Goal: Task Accomplishment & Management: Use online tool/utility

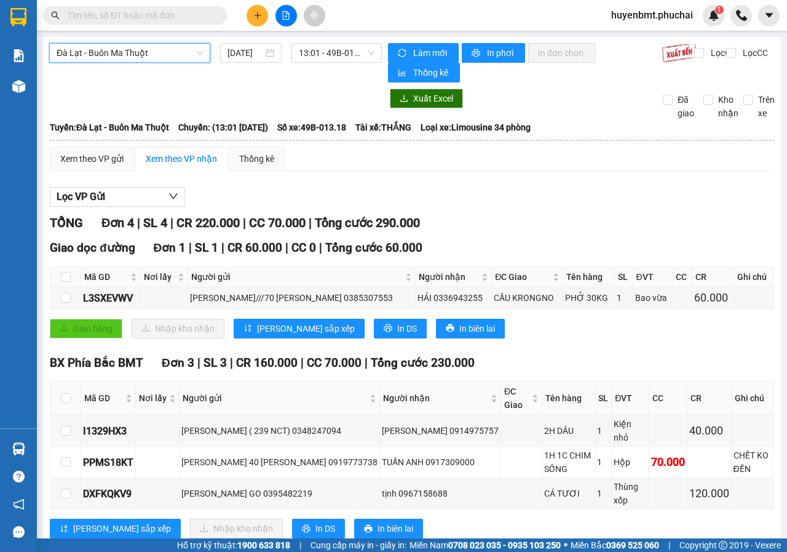
click at [146, 62] on span "Đà Lạt - Buôn Ma Thuột" at bounding box center [130, 53] width 146 height 18
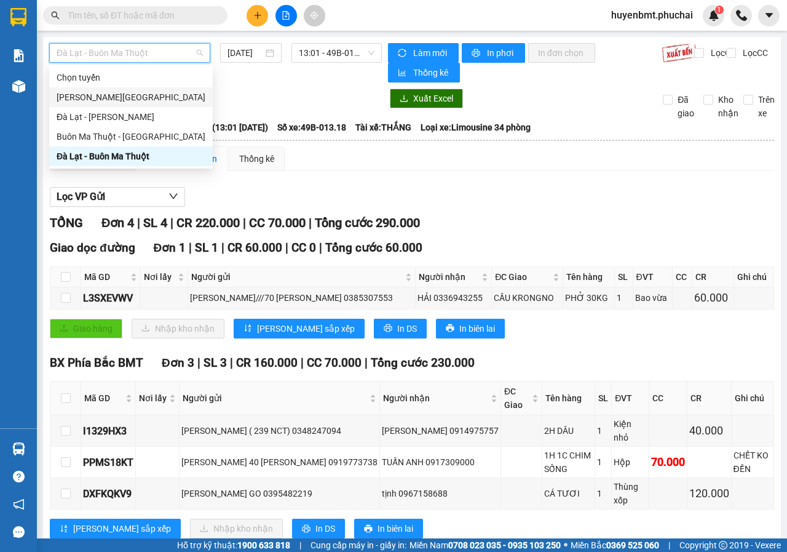
click at [100, 96] on div "[PERSON_NAME][GEOGRAPHIC_DATA]" at bounding box center [131, 97] width 149 height 14
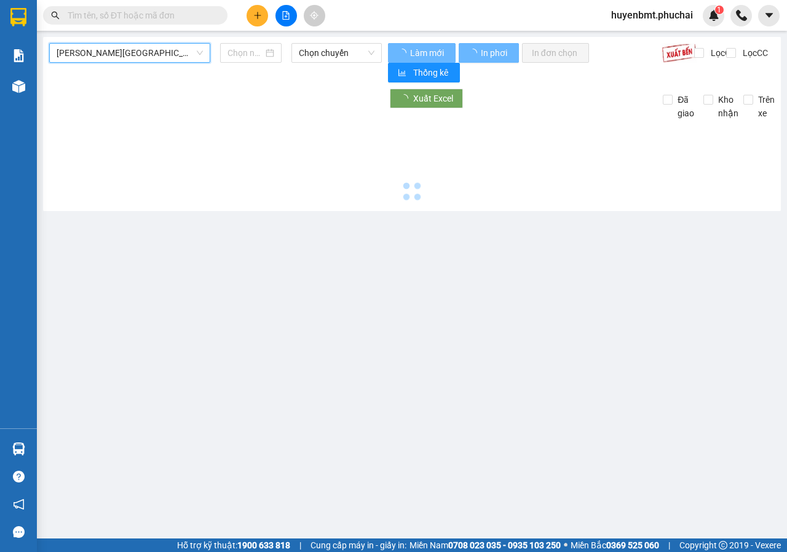
type input "[DATE]"
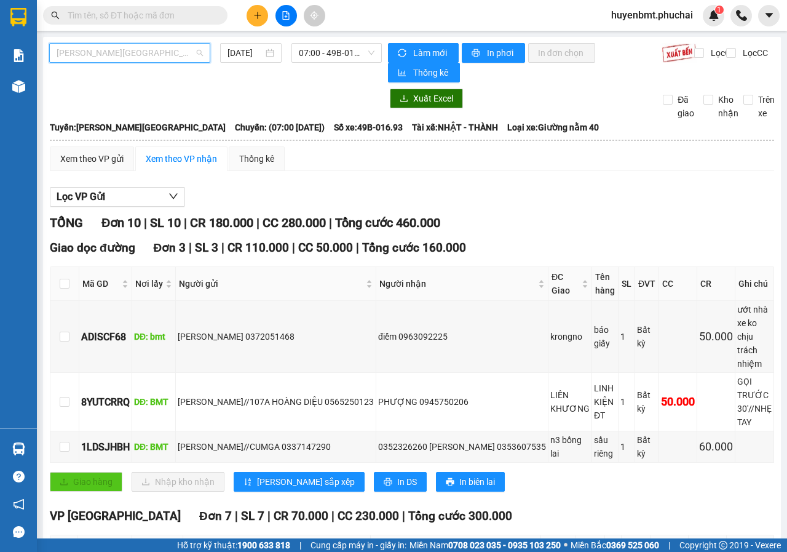
click at [183, 49] on span "[PERSON_NAME][GEOGRAPHIC_DATA]" at bounding box center [130, 53] width 146 height 18
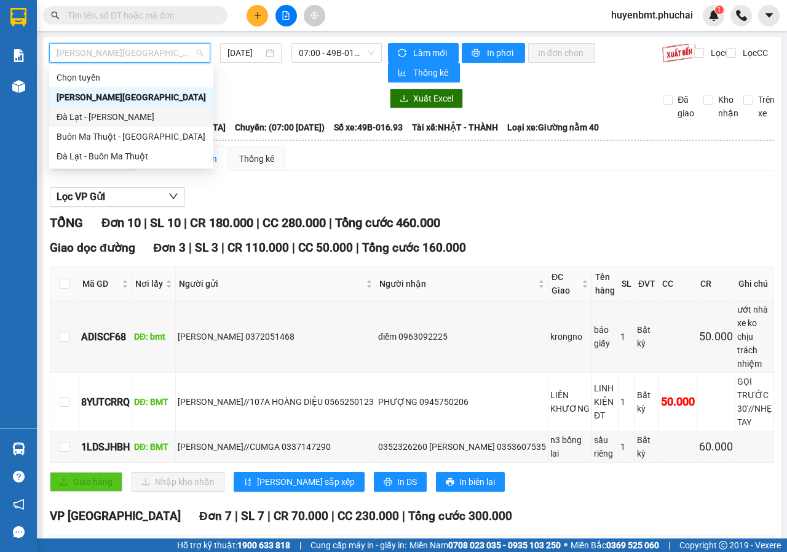
click at [78, 114] on div "Đà Lạt - [PERSON_NAME]" at bounding box center [131, 117] width 149 height 14
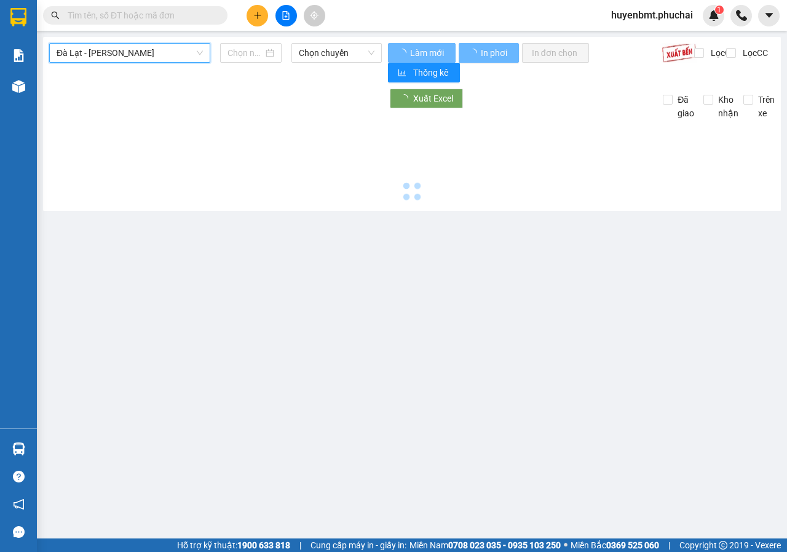
type input "[DATE]"
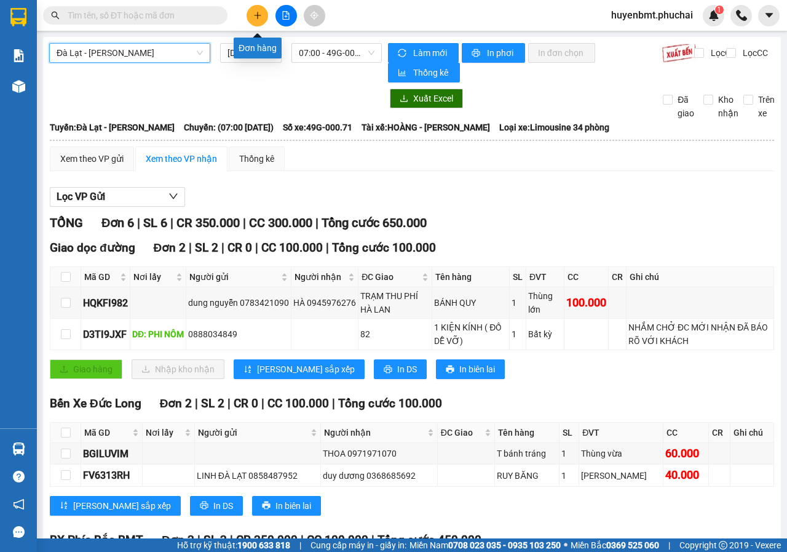
click at [256, 14] on icon "plus" at bounding box center [257, 15] width 9 height 9
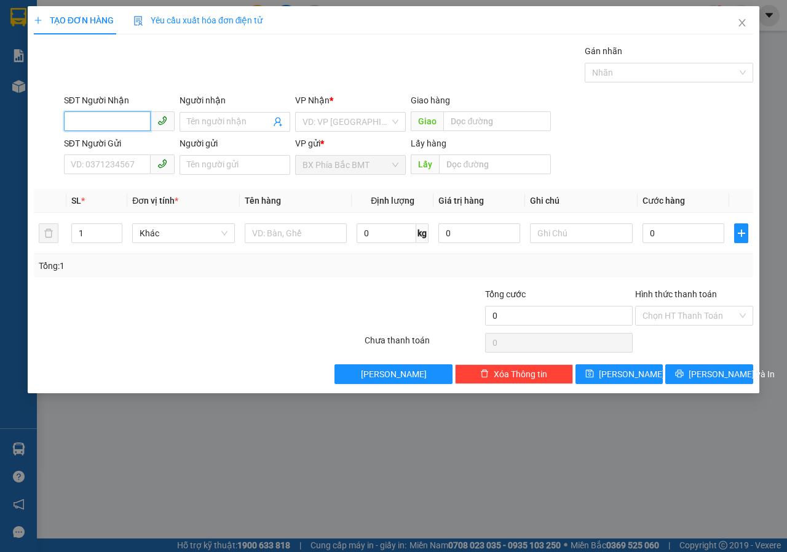
click at [111, 128] on input "SĐT Người Nhận" at bounding box center [107, 121] width 87 height 20
type input "0"
click at [338, 127] on input "search" at bounding box center [346, 122] width 87 height 18
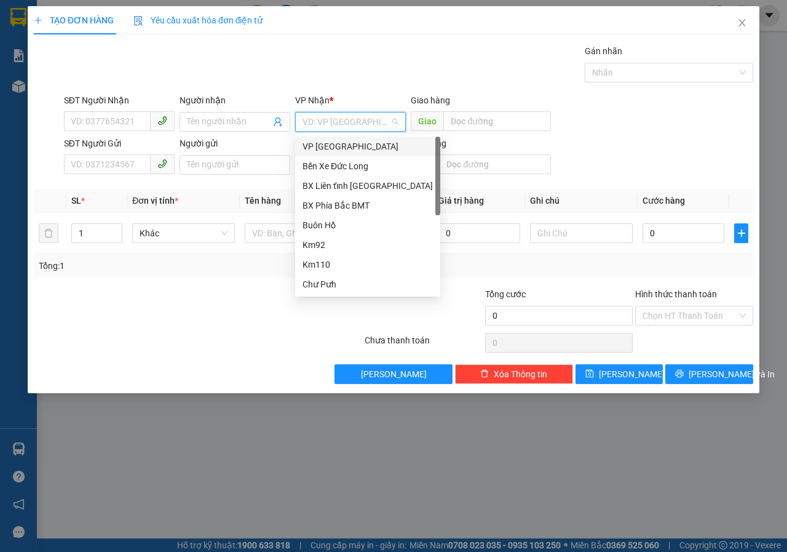
click at [336, 145] on div "VP [GEOGRAPHIC_DATA]" at bounding box center [368, 147] width 130 height 14
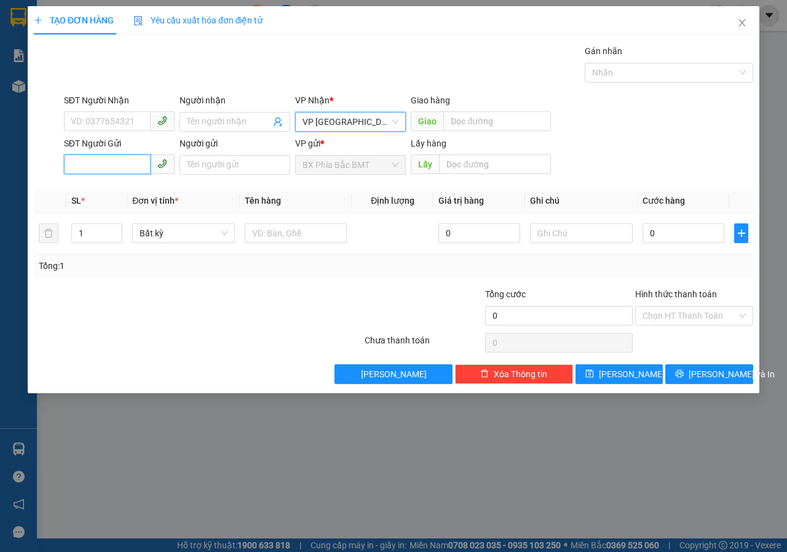
click at [113, 162] on input "SĐT Người Gửi" at bounding box center [107, 164] width 87 height 20
type input "0333339675"
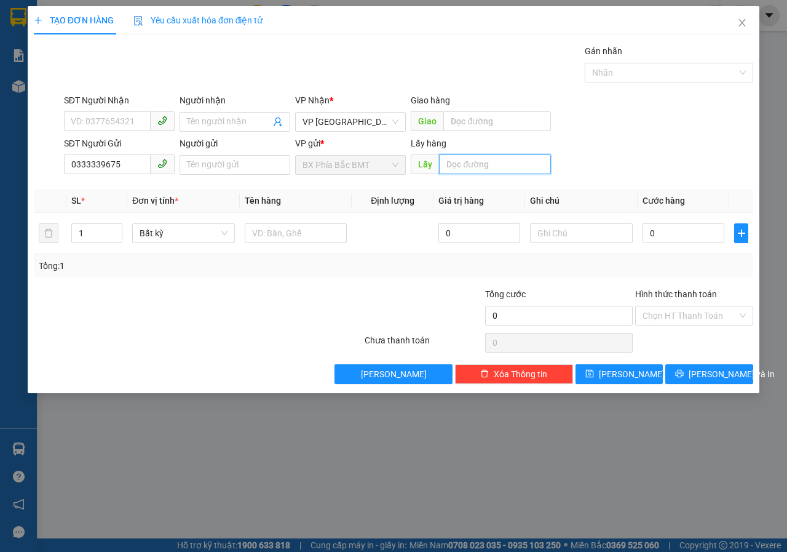
click at [458, 171] on input "text" at bounding box center [494, 164] width 111 height 20
type input "CHƯ PỨ"
click at [624, 380] on span "[PERSON_NAME]" at bounding box center [632, 374] width 66 height 14
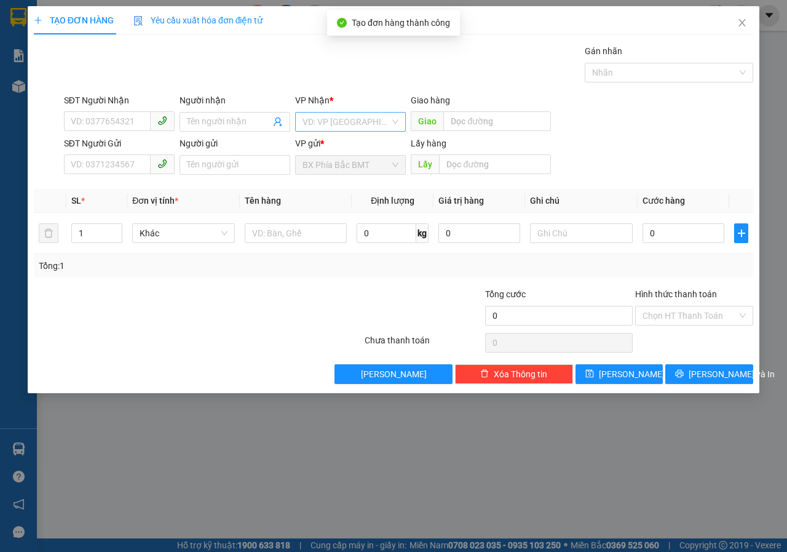
click at [317, 120] on input "search" at bounding box center [346, 122] width 87 height 18
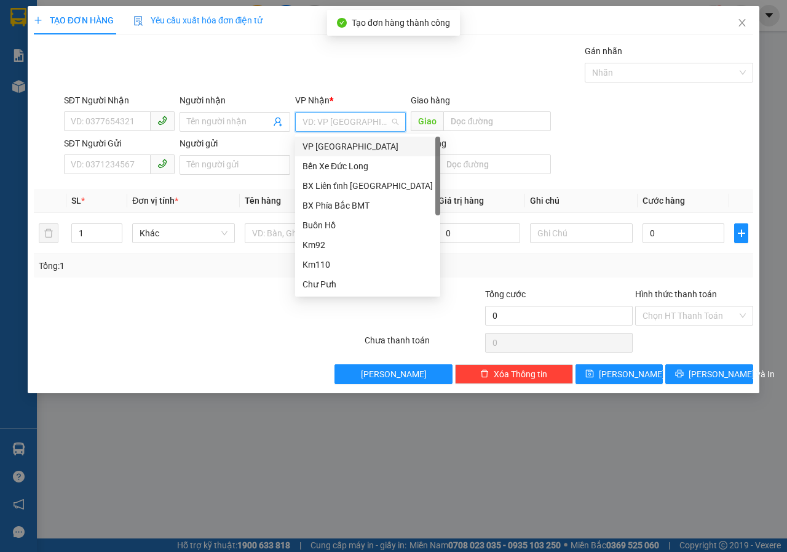
click at [332, 142] on div "VP [GEOGRAPHIC_DATA]" at bounding box center [368, 147] width 130 height 14
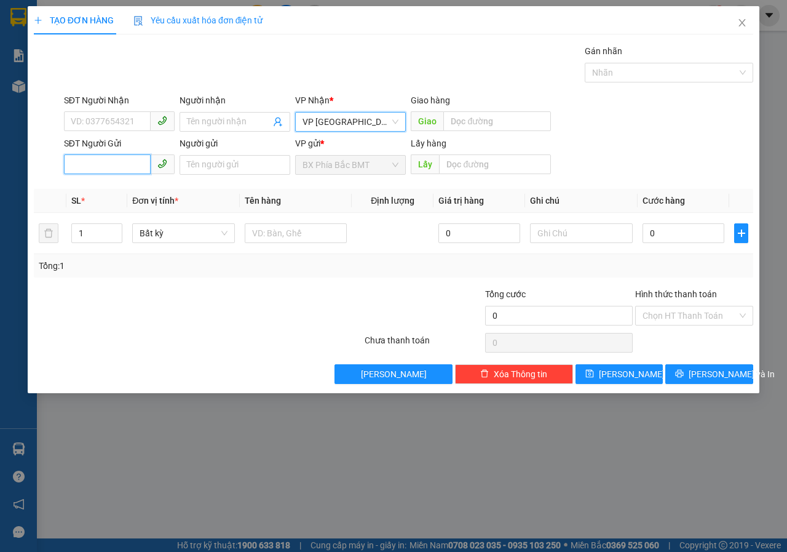
click at [90, 172] on input "SĐT Người Gửi" at bounding box center [107, 164] width 87 height 20
type input "0989601023"
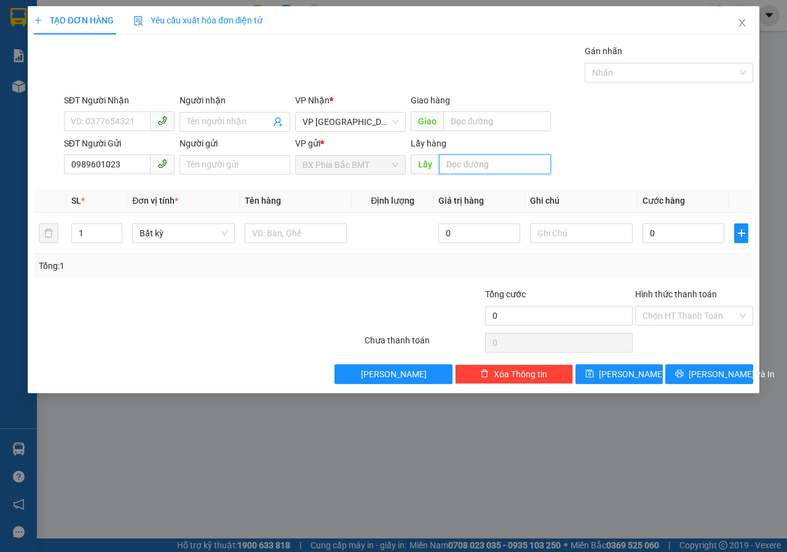
click at [482, 169] on input "text" at bounding box center [494, 164] width 111 height 20
type input "GX HOÀ BÌNH"
click at [594, 373] on icon "save" at bounding box center [590, 373] width 9 height 9
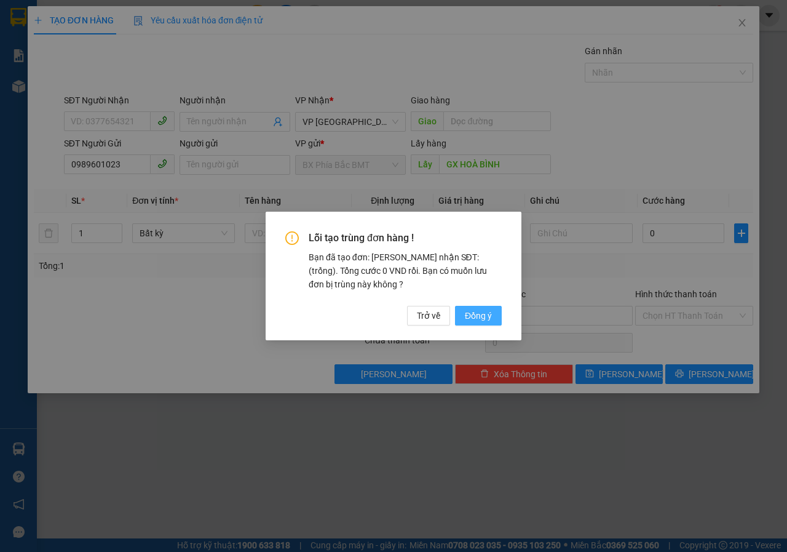
click at [492, 314] on button "Đồng ý" at bounding box center [478, 316] width 47 height 20
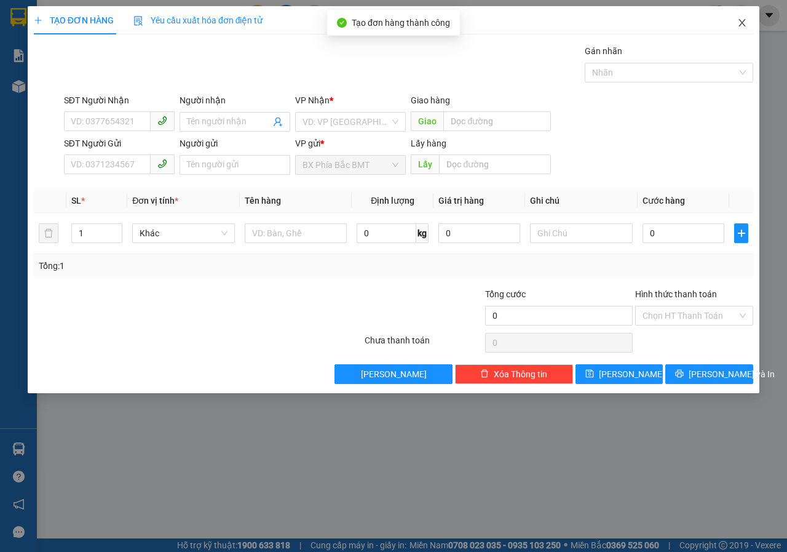
click at [745, 26] on icon "close" at bounding box center [742, 22] width 7 height 7
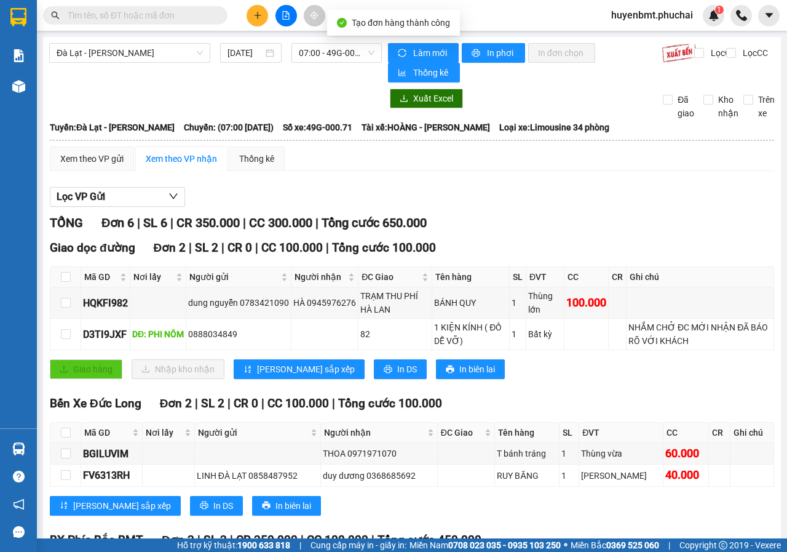
click at [60, 87] on div "[GEOGRAPHIC_DATA] - [PERSON_NAME] [DATE] 07:00 - 49G-000.71 Làm mới In phơi In …" at bounding box center [412, 358] width 738 height 643
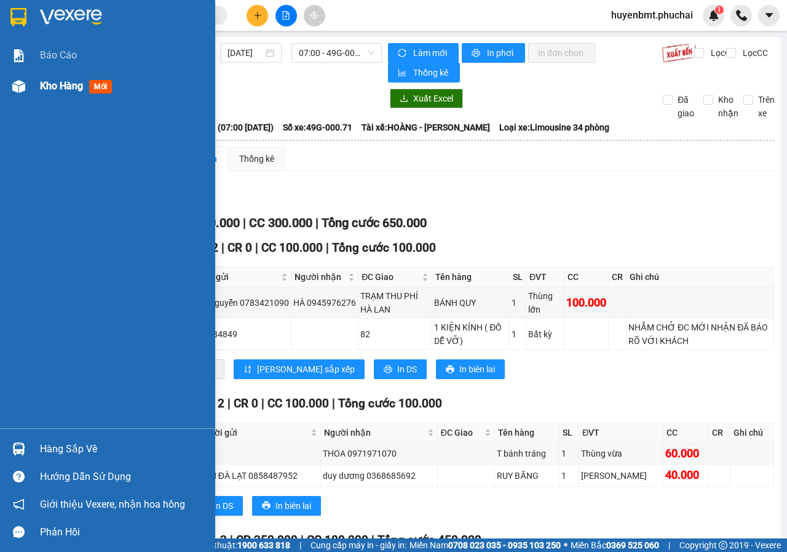
click at [57, 84] on span "Kho hàng" at bounding box center [61, 86] width 43 height 12
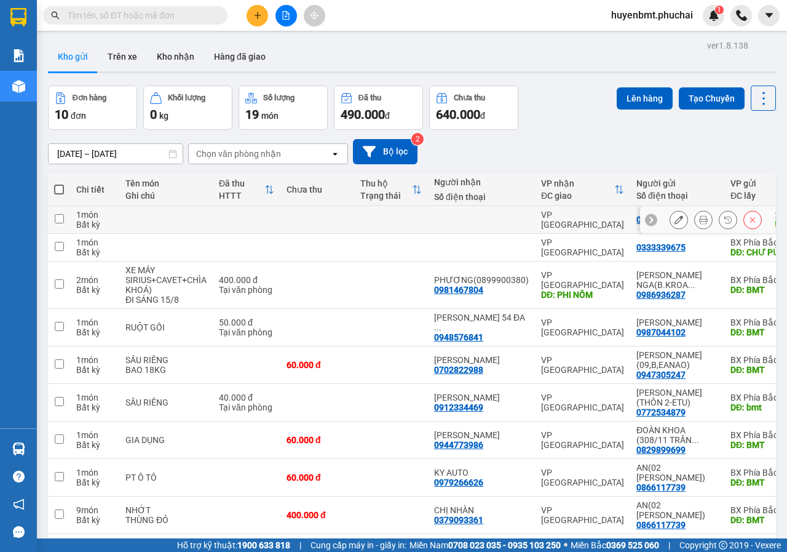
click at [65, 217] on td at bounding box center [59, 220] width 22 height 28
checkbox input "true"
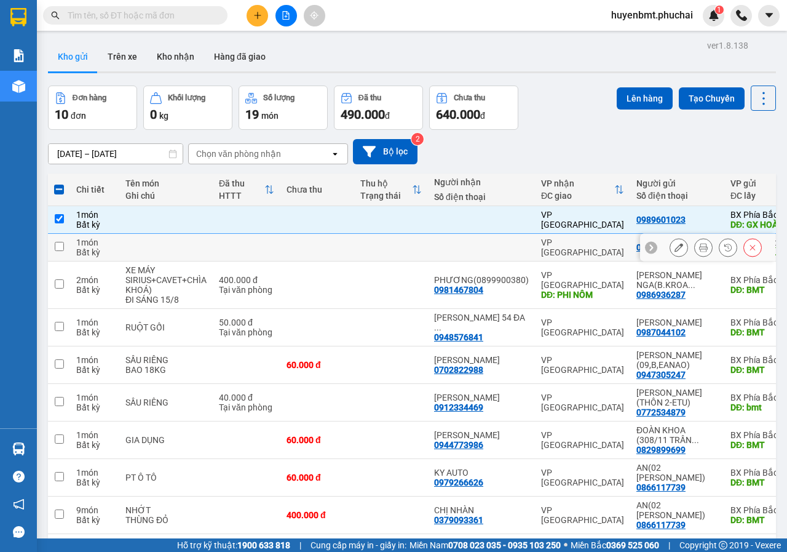
click at [56, 240] on td at bounding box center [59, 248] width 22 height 28
checkbox input "true"
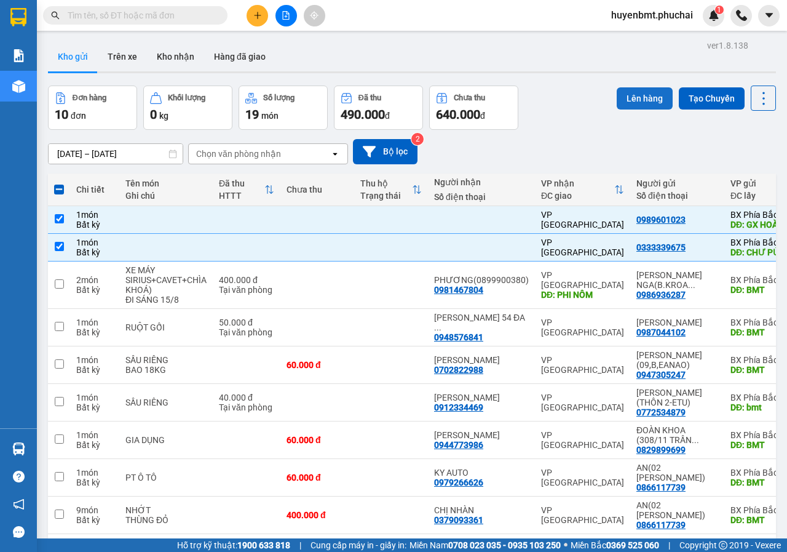
click at [648, 98] on button "Lên hàng" at bounding box center [645, 98] width 56 height 22
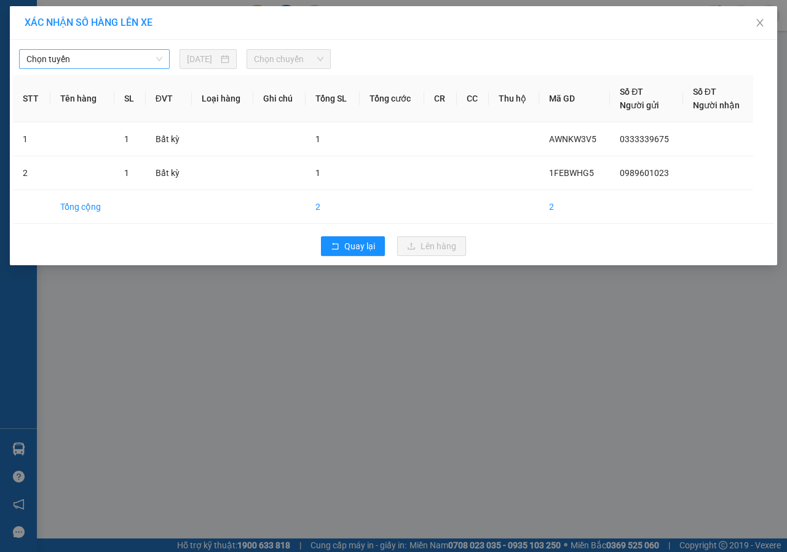
click at [138, 55] on span "Chọn tuyến" at bounding box center [94, 59] width 136 height 18
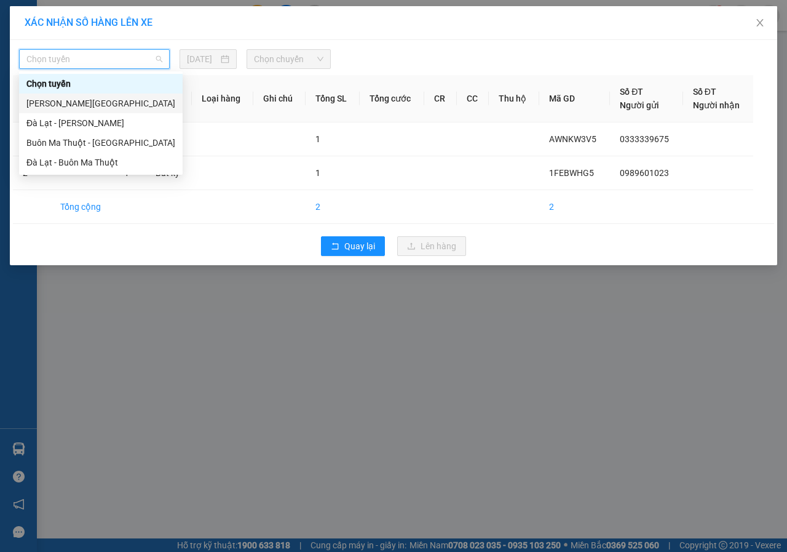
click at [47, 103] on div "[PERSON_NAME][GEOGRAPHIC_DATA]" at bounding box center [100, 104] width 149 height 14
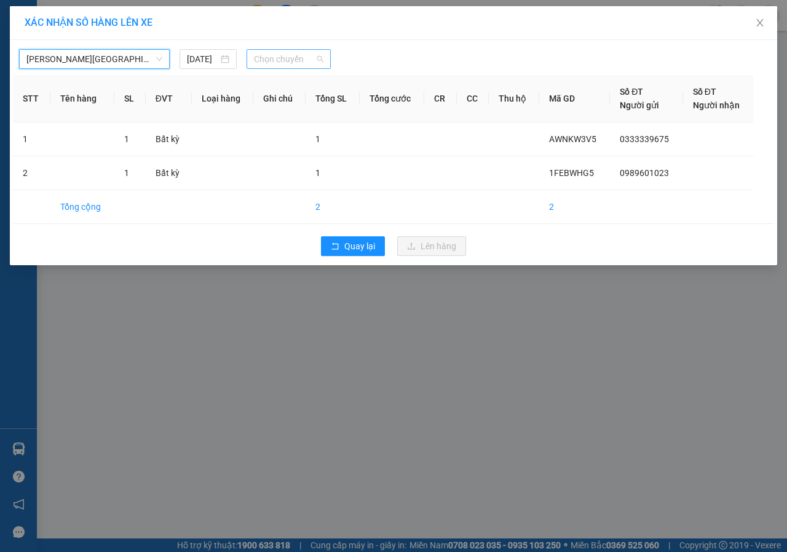
click at [300, 65] on span "Chọn chuyến" at bounding box center [288, 59] width 69 height 18
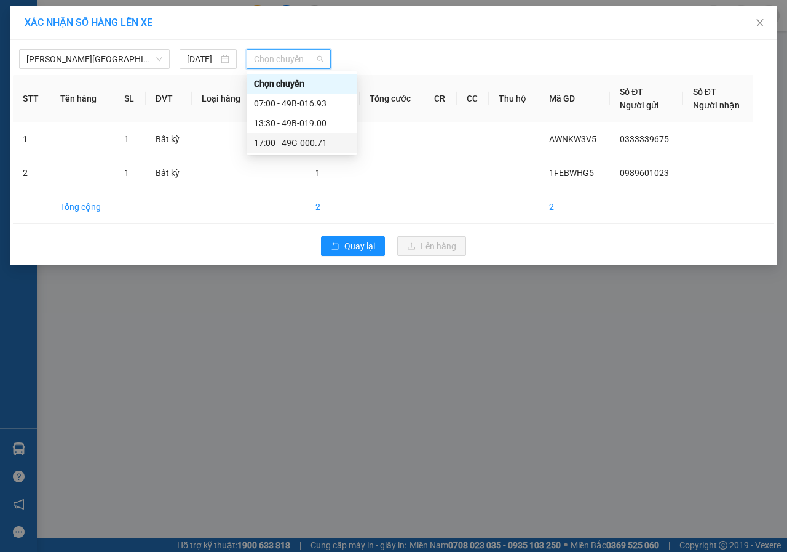
click at [290, 140] on div "17:00 - 49G-000.71" at bounding box center [302, 143] width 96 height 14
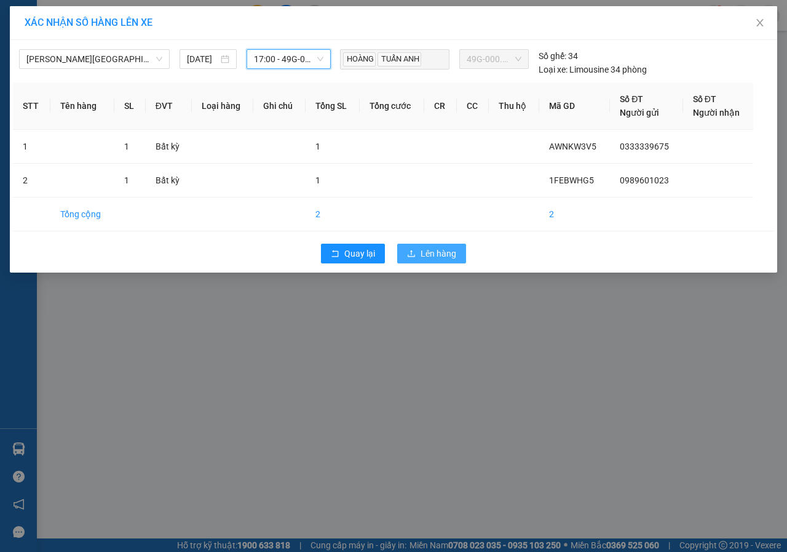
click at [437, 249] on span "Lên hàng" at bounding box center [439, 254] width 36 height 14
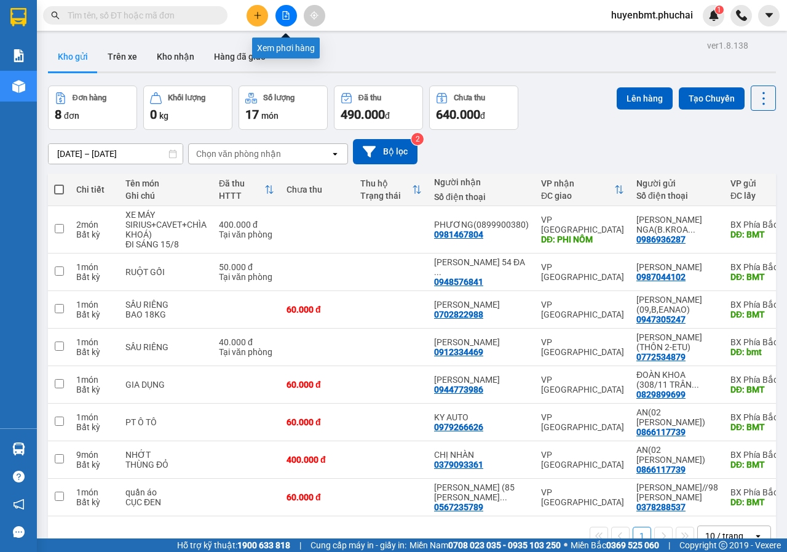
click at [294, 14] on button at bounding box center [287, 16] width 22 height 22
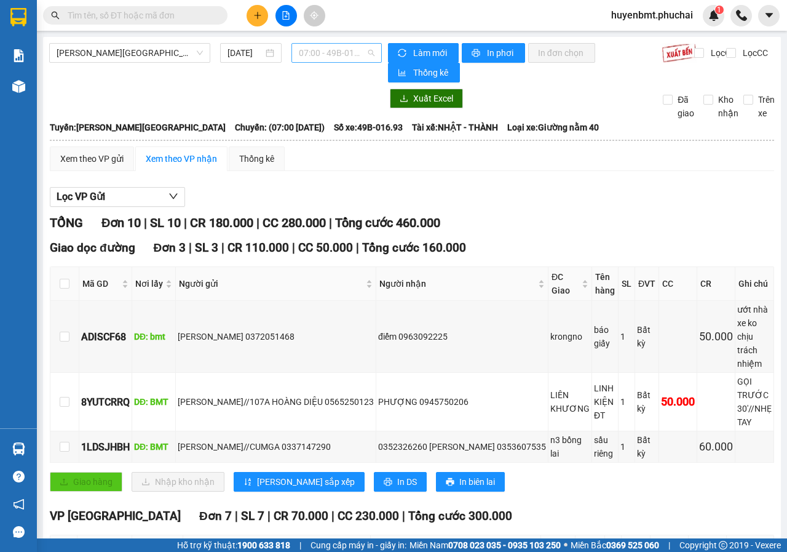
click at [320, 52] on span "07:00 - 49B-016.93" at bounding box center [336, 53] width 75 height 18
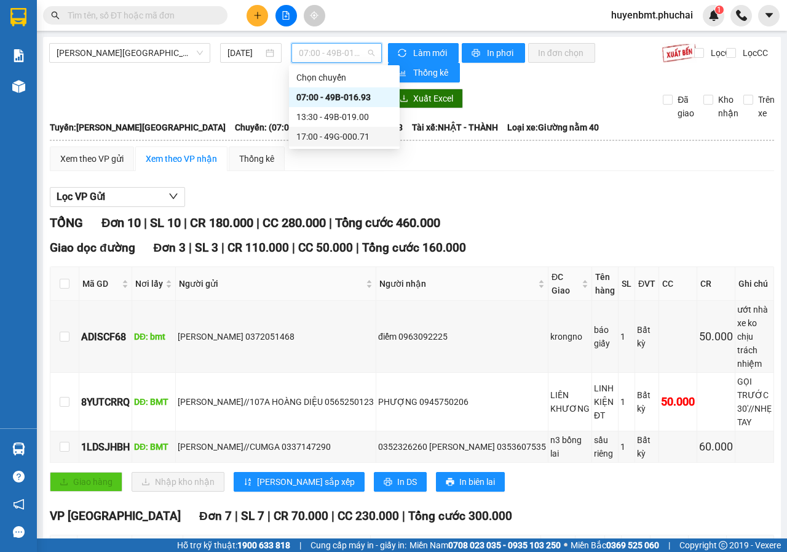
click at [324, 136] on div "17:00 - 49G-000.71" at bounding box center [344, 137] width 96 height 14
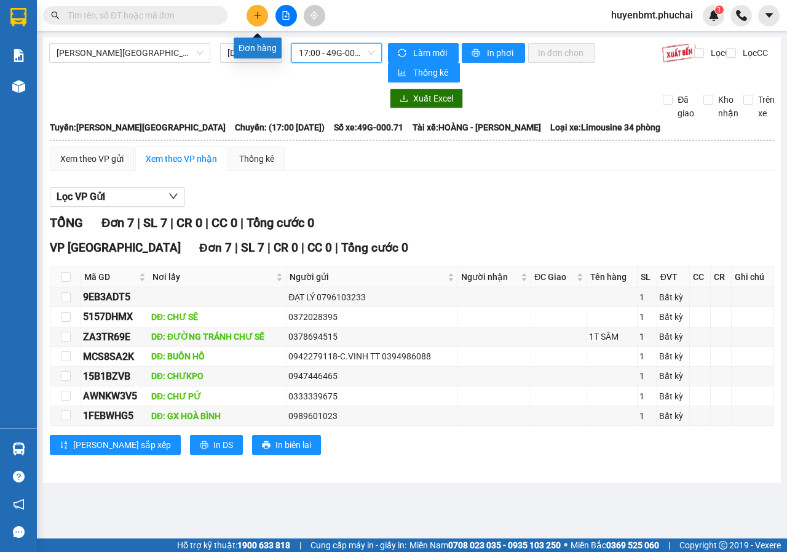
click at [266, 17] on button at bounding box center [258, 16] width 22 height 22
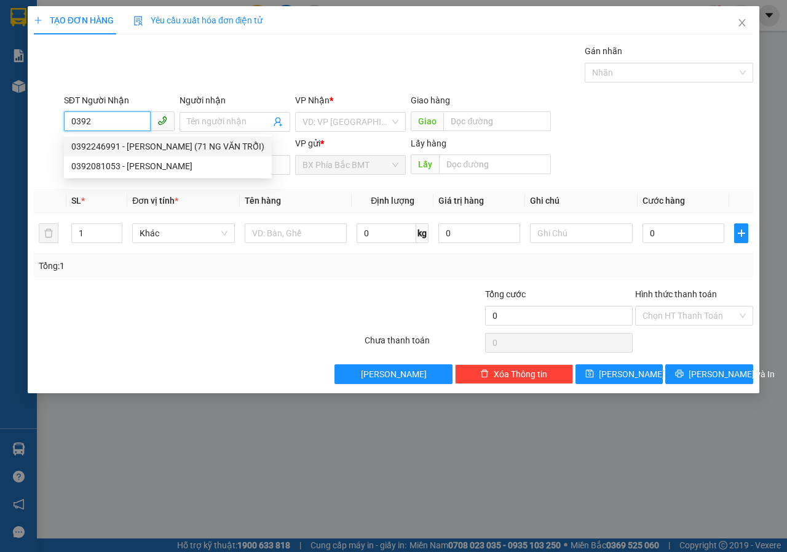
click at [129, 148] on div "0392246991 - [PERSON_NAME] (71 NG VĂN TRỖI)" at bounding box center [167, 147] width 193 height 14
type input "0392246991"
type input "[PERSON_NAME] (71 NG VĂN TRỖI)"
type input "50.000"
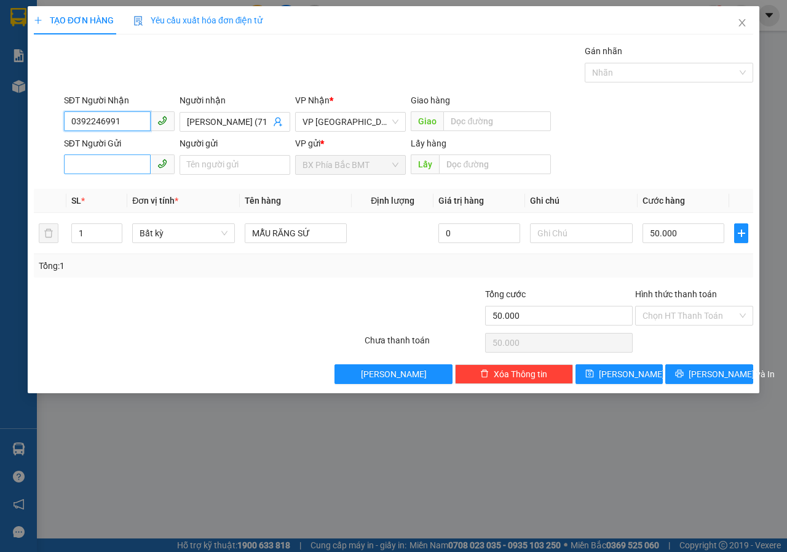
type input "0392246991"
click at [116, 162] on input "SĐT Người Gửi" at bounding box center [107, 164] width 87 height 20
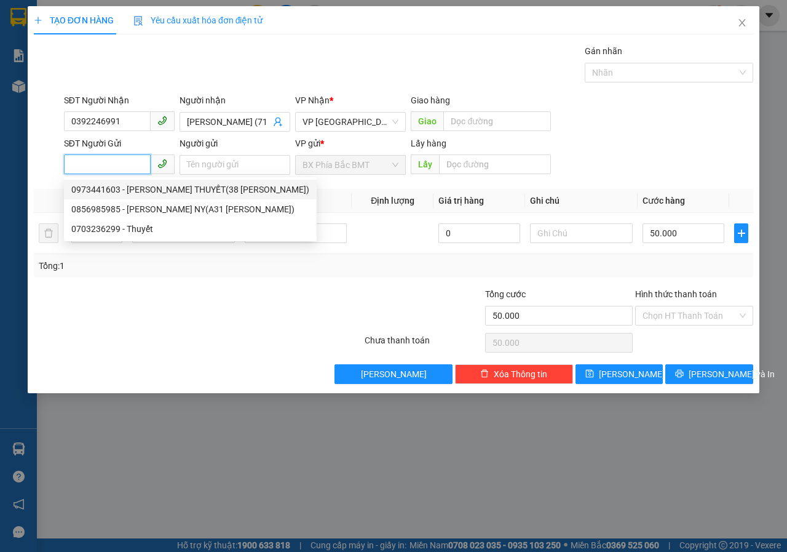
click at [151, 190] on div "0973441603 - [PERSON_NAME] THUYẾT(38 [PERSON_NAME])" at bounding box center [190, 190] width 238 height 14
type input "0973441603"
type input "[PERSON_NAME] THUYẾT(38 [PERSON_NAME])"
type input "BMT"
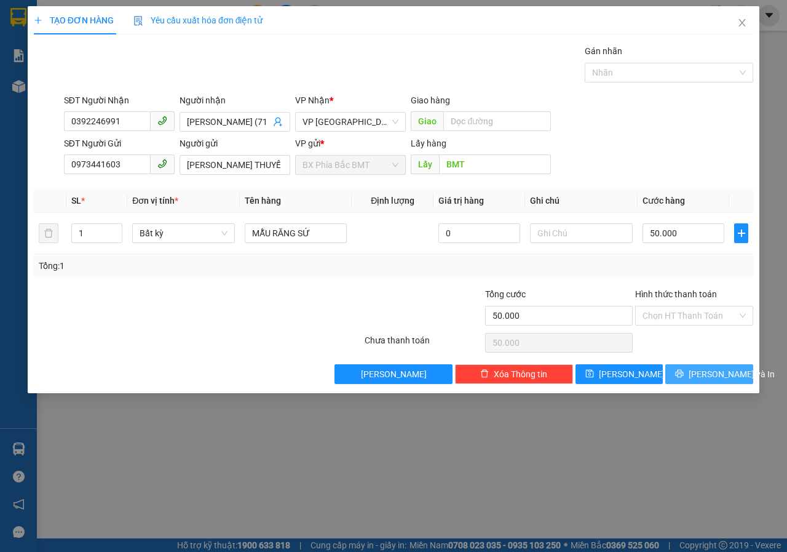
click at [704, 376] on span "[PERSON_NAME] và In" at bounding box center [732, 374] width 86 height 14
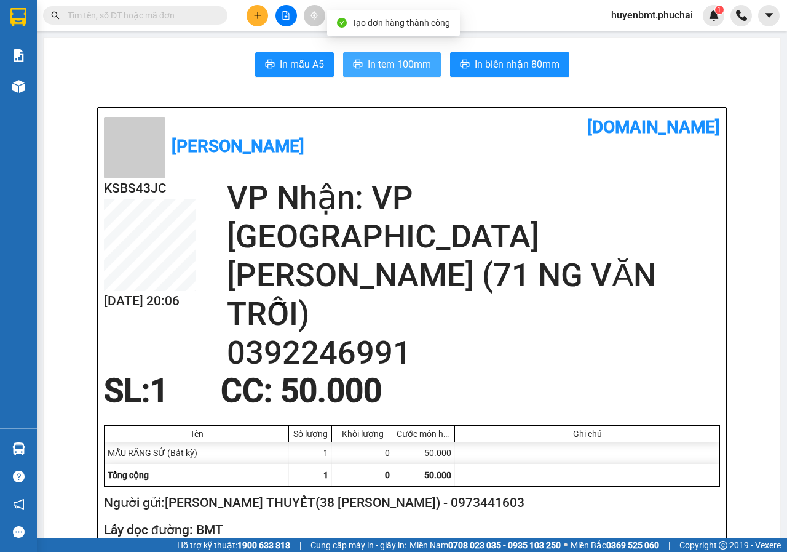
click at [388, 69] on span "In tem 100mm" at bounding box center [399, 64] width 63 height 15
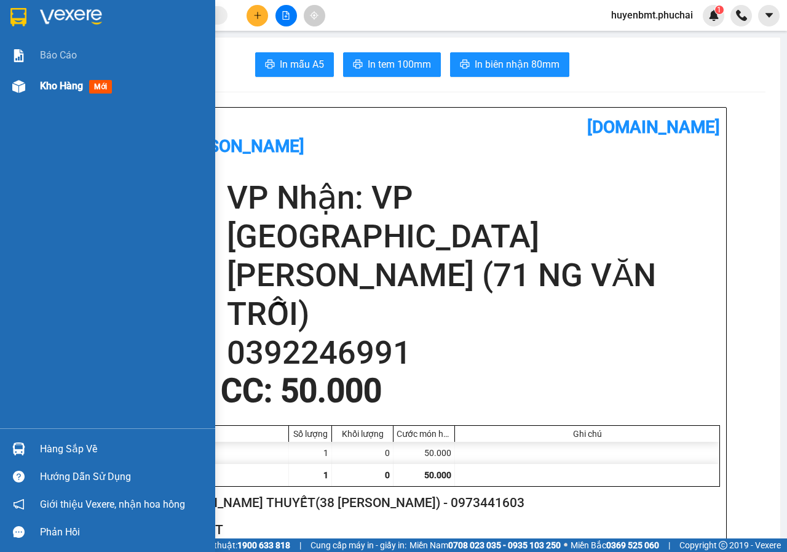
click at [24, 89] on img at bounding box center [18, 86] width 13 height 13
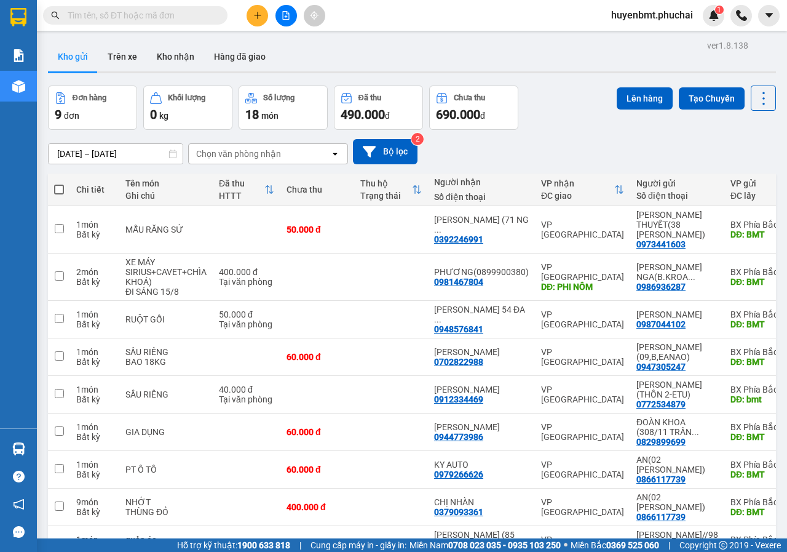
click at [62, 185] on span at bounding box center [59, 190] width 10 height 10
click at [59, 183] on input "checkbox" at bounding box center [59, 183] width 0 height 0
checkbox input "true"
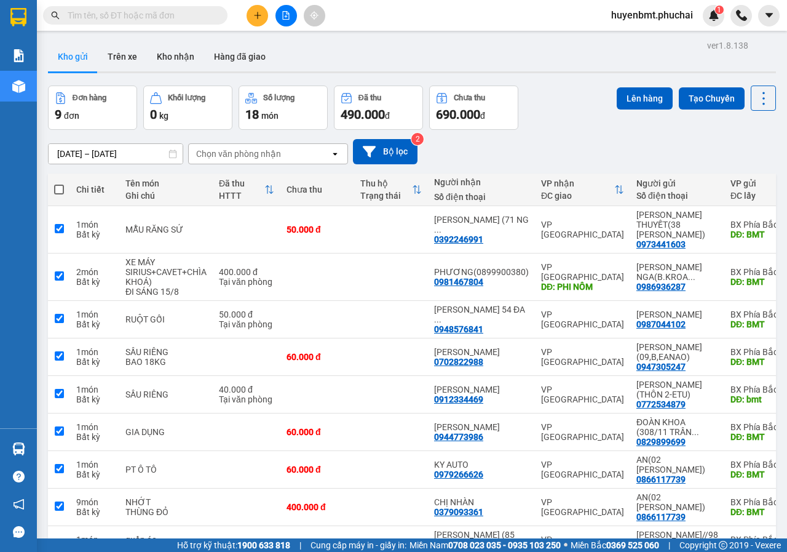
checkbox input "true"
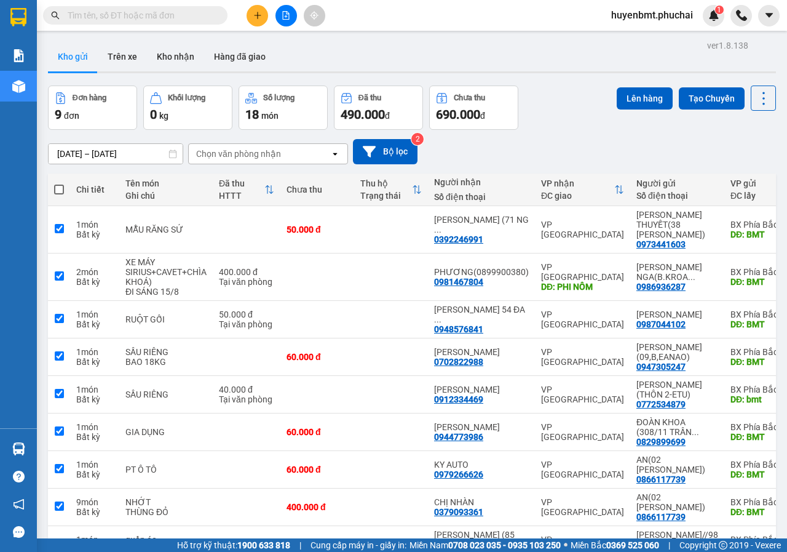
checkbox input "true"
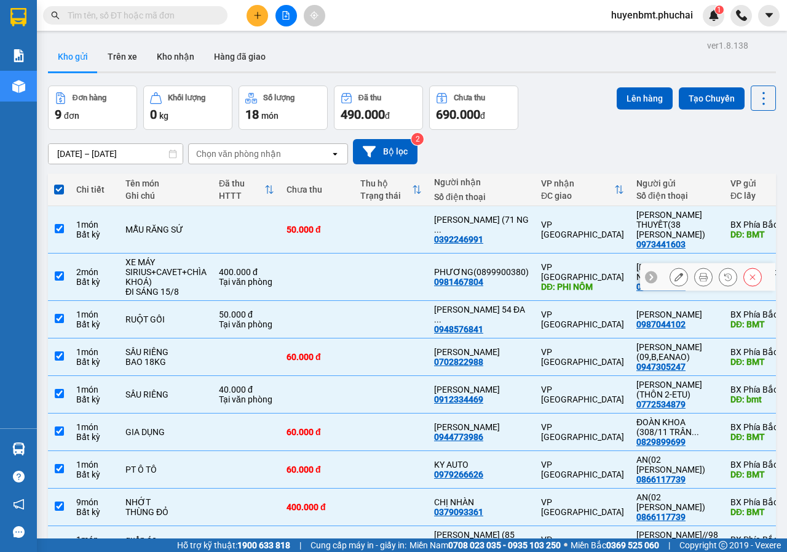
click at [63, 271] on input "checkbox" at bounding box center [59, 275] width 9 height 9
checkbox input "false"
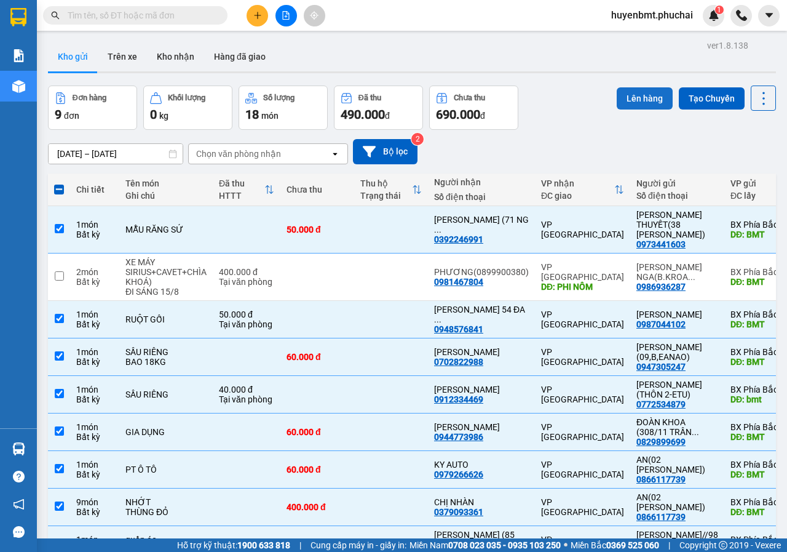
click at [627, 97] on button "Lên hàng" at bounding box center [645, 98] width 56 height 22
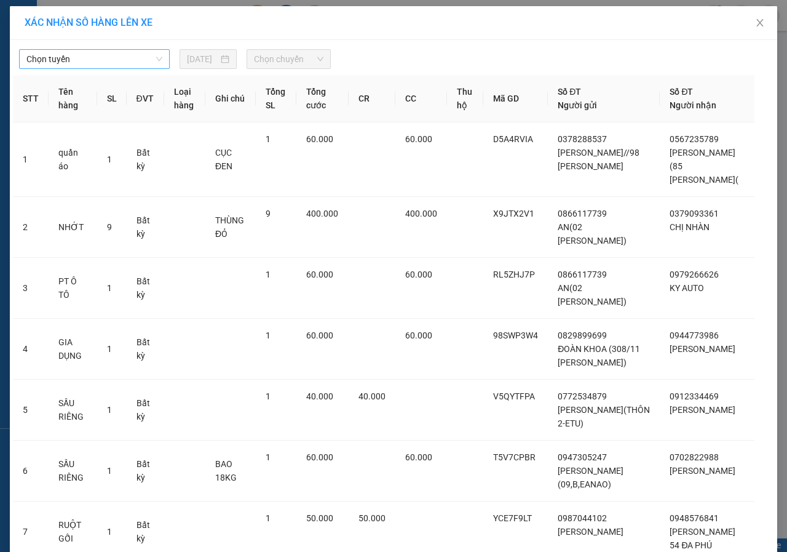
click at [73, 51] on span "Chọn tuyến" at bounding box center [94, 59] width 136 height 18
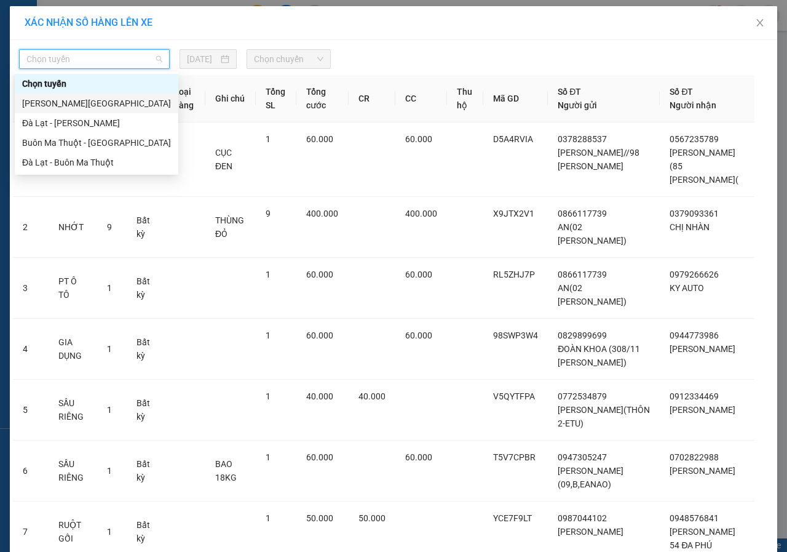
click at [29, 98] on div "[PERSON_NAME][GEOGRAPHIC_DATA]" at bounding box center [96, 104] width 149 height 14
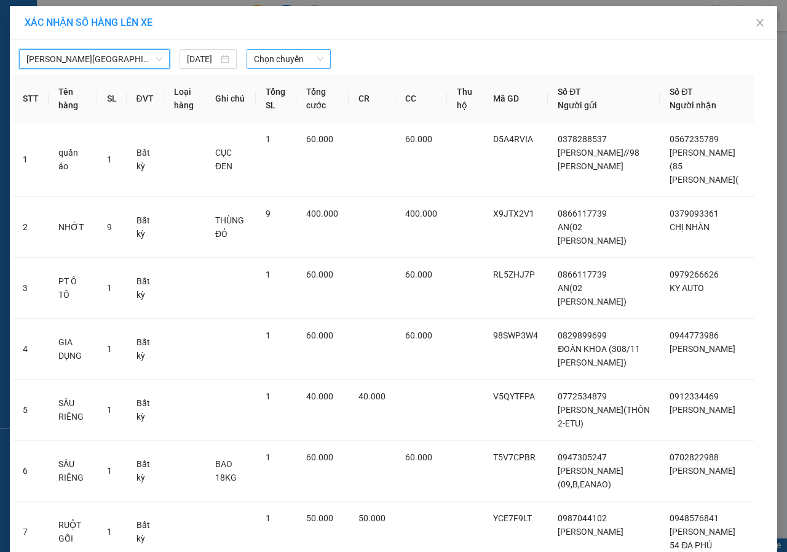
click at [274, 58] on span "Chọn chuyến" at bounding box center [288, 59] width 69 height 18
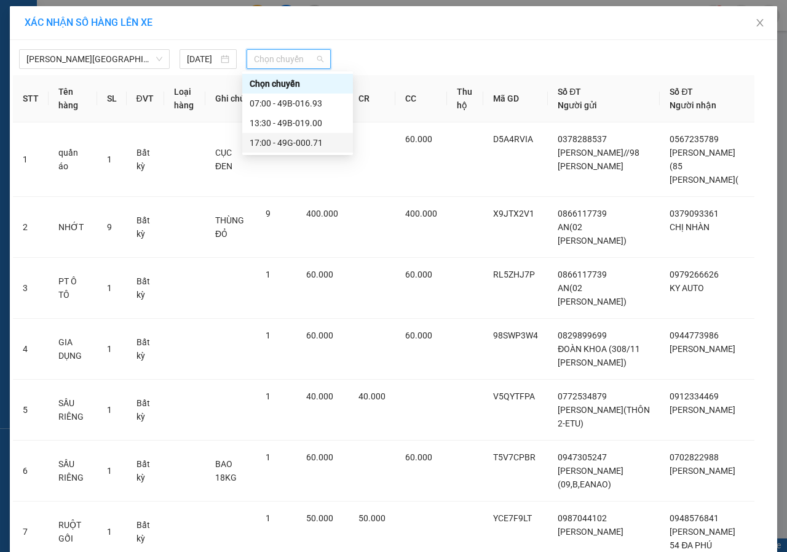
click at [294, 145] on div "17:00 - 49G-000.71" at bounding box center [298, 143] width 96 height 14
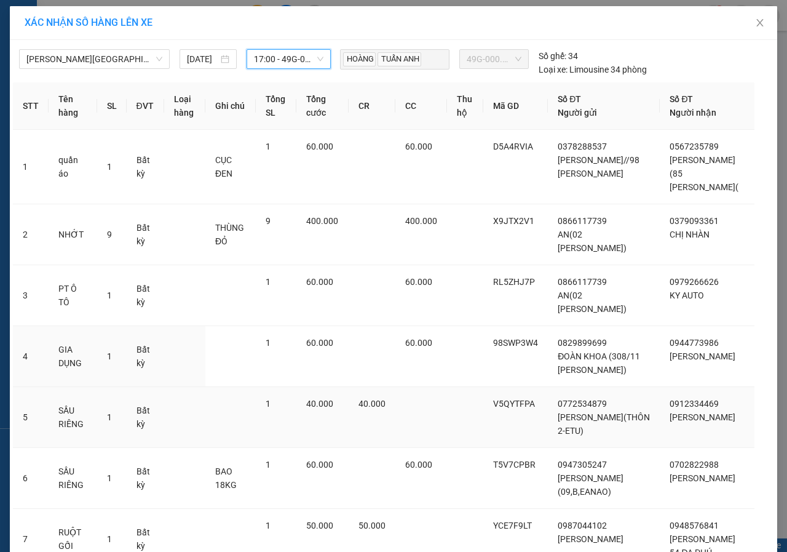
scroll to position [155, 0]
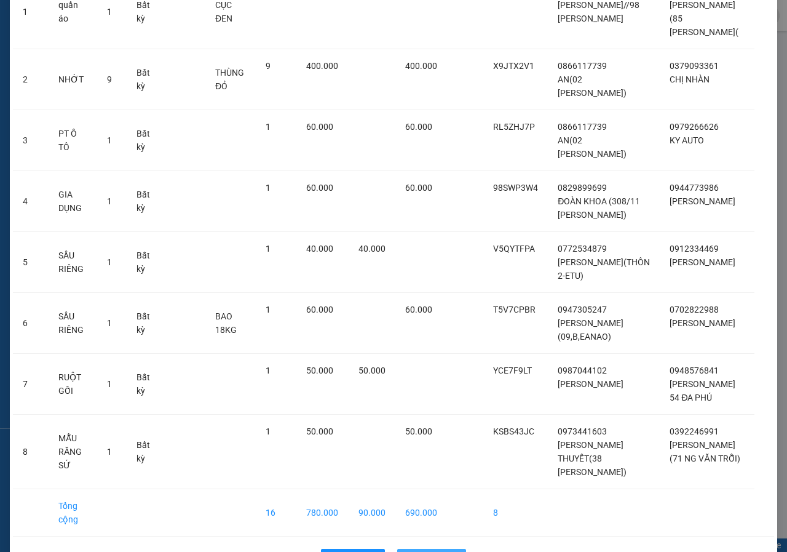
click at [407, 551] on icon "upload" at bounding box center [411, 558] width 9 height 9
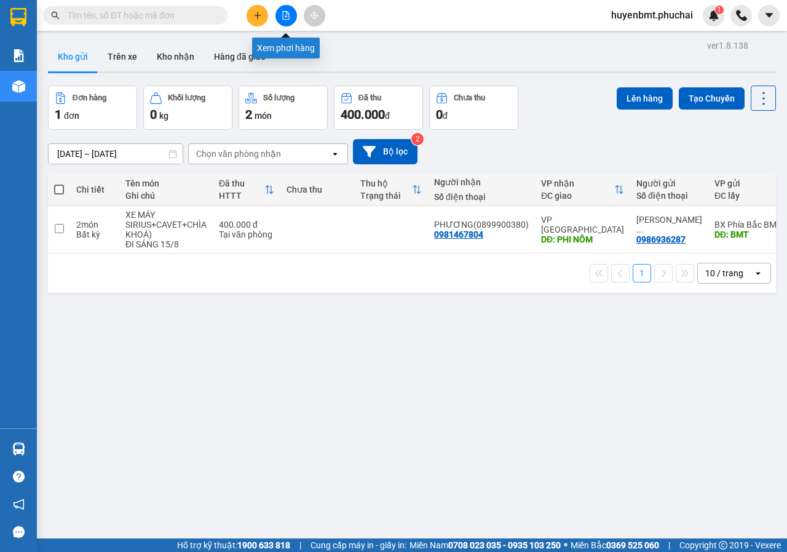
click at [284, 17] on icon "file-add" at bounding box center [286, 15] width 9 height 9
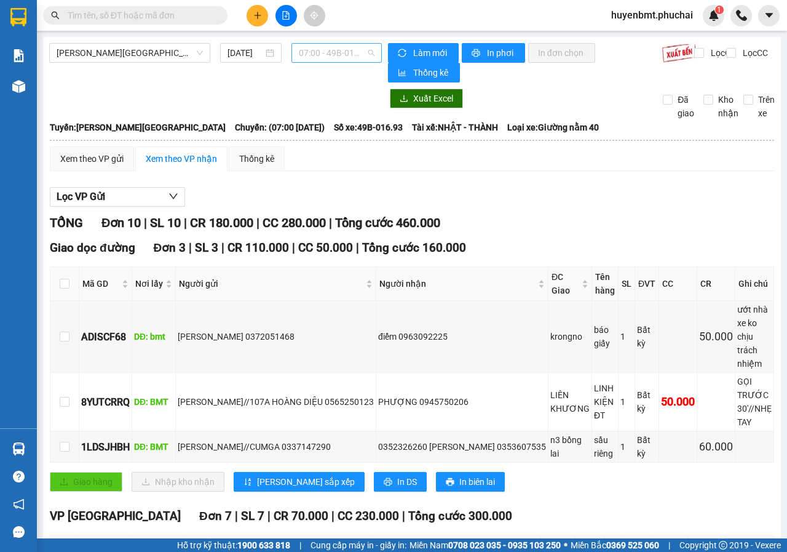
click at [340, 49] on span "07:00 - 49B-016.93" at bounding box center [336, 53] width 75 height 18
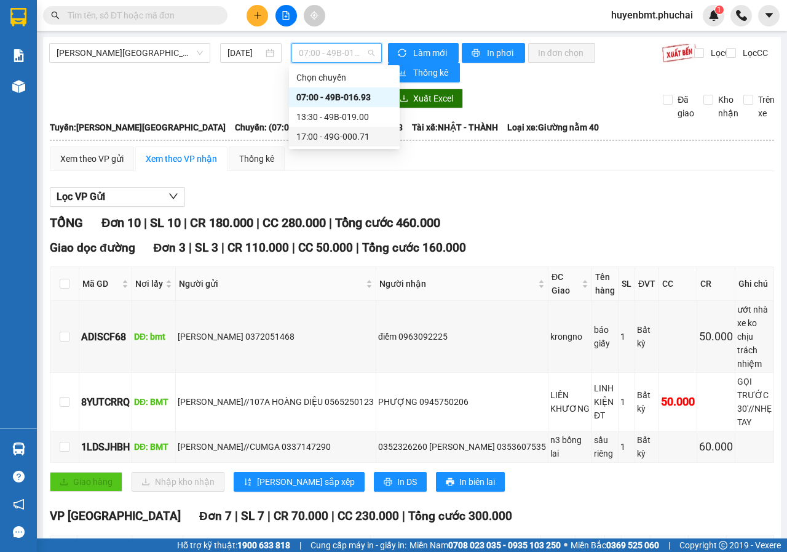
click at [365, 133] on div "17:00 - 49G-000.71" at bounding box center [344, 137] width 96 height 14
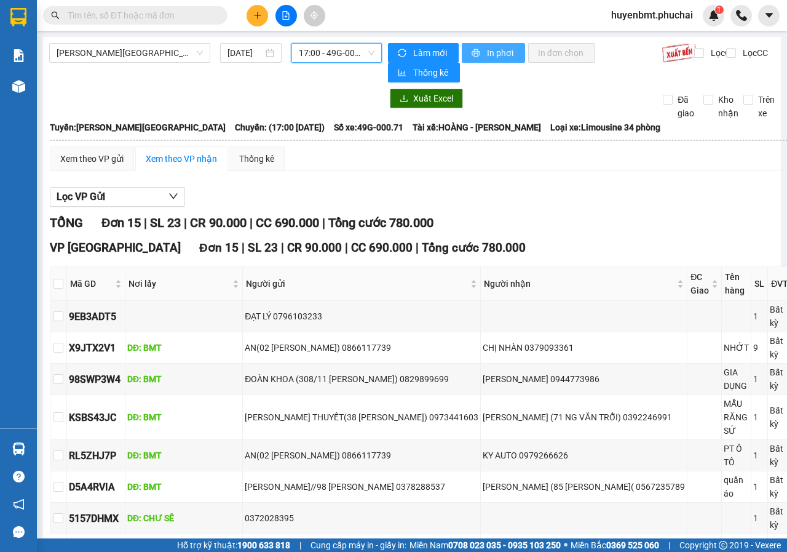
click at [489, 52] on span "In phơi" at bounding box center [501, 53] width 28 height 14
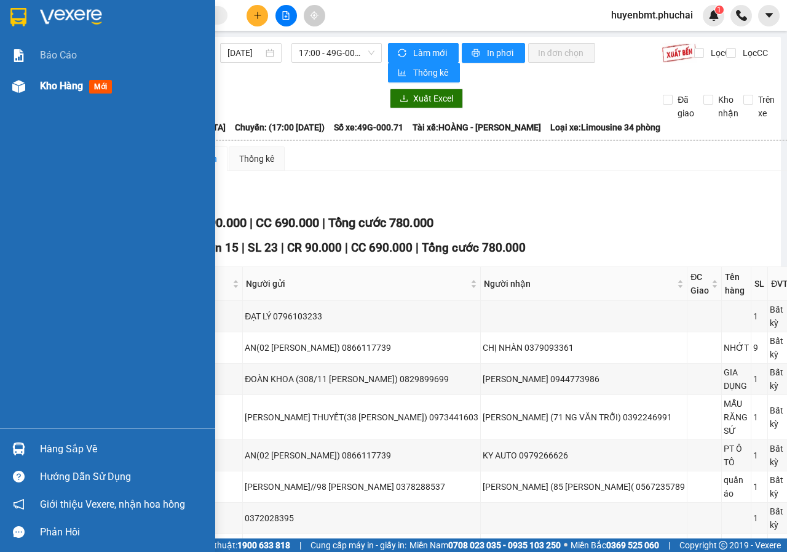
click at [44, 88] on span "Kho hàng" at bounding box center [61, 86] width 43 height 12
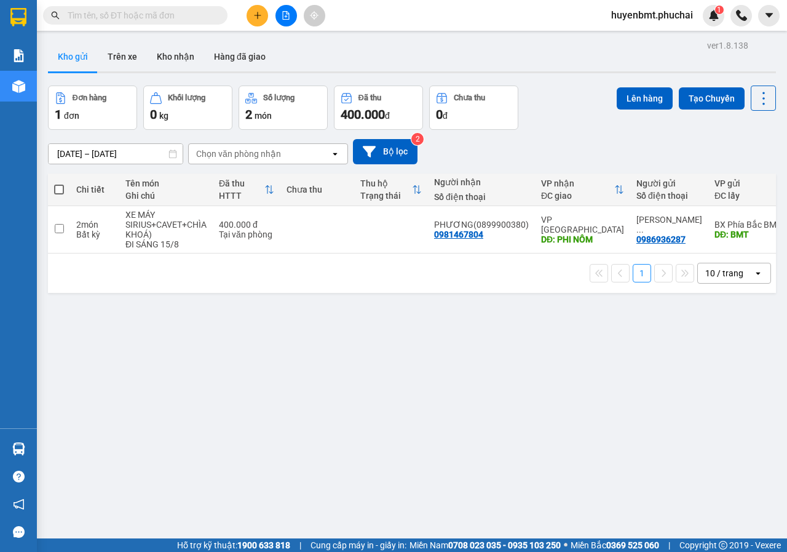
click at [660, 12] on span "huyenbmt.phuchai" at bounding box center [652, 14] width 101 height 15
click at [645, 41] on span "Đăng xuất" at bounding box center [657, 38] width 76 height 14
